Goal: Task Accomplishment & Management: Use online tool/utility

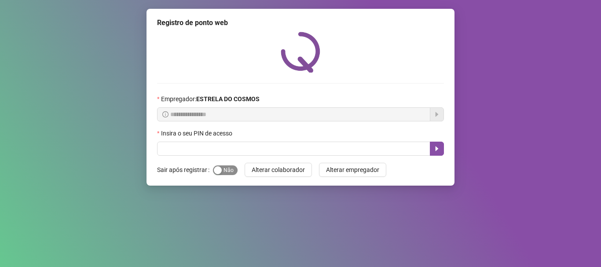
click at [220, 168] on div "button" at bounding box center [218, 170] width 8 height 8
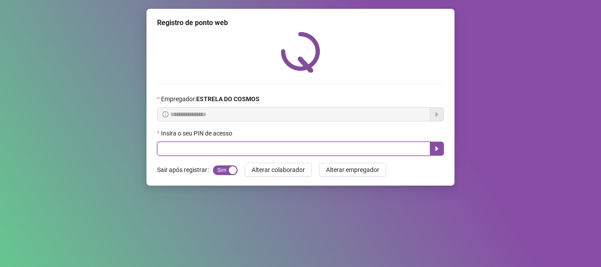
click at [222, 148] on input "text" at bounding box center [293, 149] width 273 height 14
type input "*****"
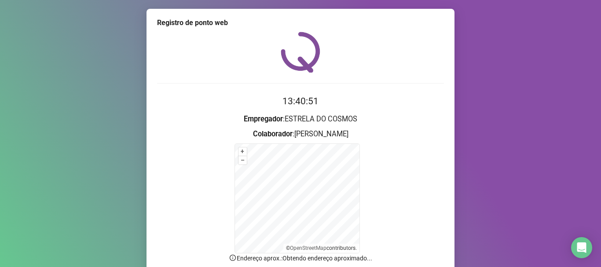
scroll to position [74, 0]
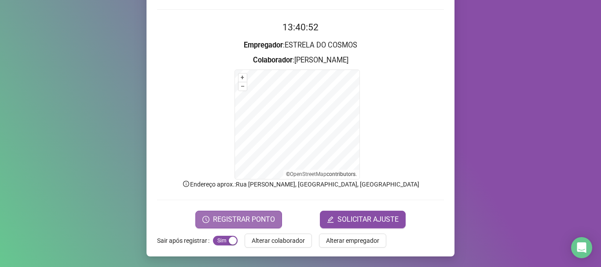
click at [218, 219] on span "REGISTRAR PONTO" at bounding box center [244, 219] width 62 height 11
click at [218, 219] on body "Página inicial Registrar ponto Espelho de ponto Meus registros Minhas solicitaç…" at bounding box center [300, 133] width 601 height 267
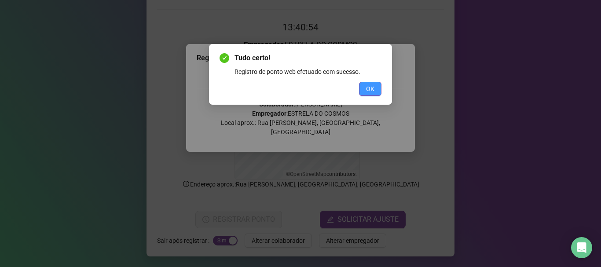
click at [372, 88] on span "OK" at bounding box center [370, 89] width 8 height 10
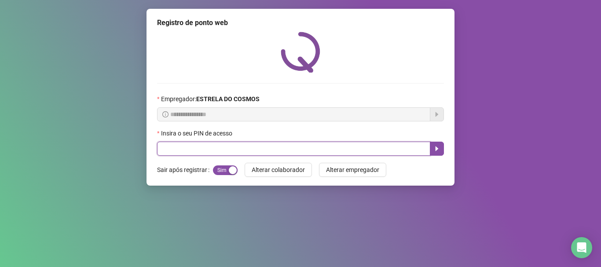
click at [196, 148] on input "text" at bounding box center [293, 149] width 273 height 14
type input "*****"
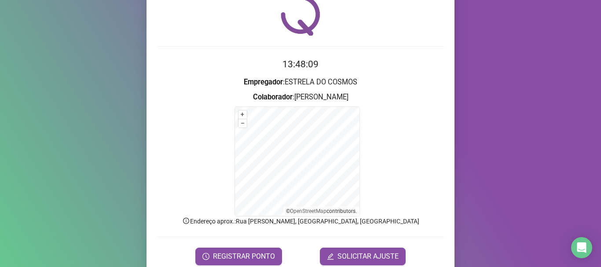
scroll to position [74, 0]
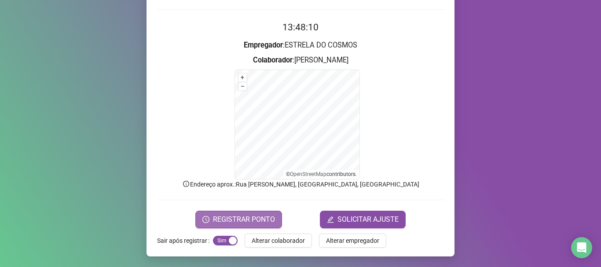
click at [252, 219] on span "REGISTRAR PONTO" at bounding box center [244, 219] width 62 height 11
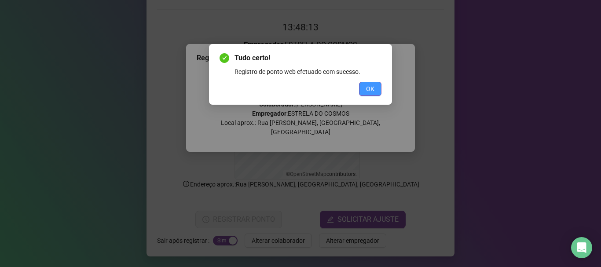
drag, startPoint x: 377, startPoint y: 87, endPoint x: 372, endPoint y: 84, distance: 5.5
click at [377, 86] on button "OK" at bounding box center [370, 89] width 22 height 14
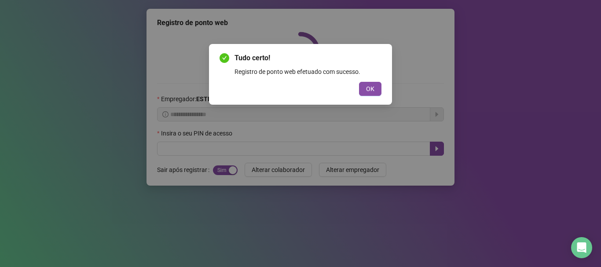
scroll to position [0, 0]
